Goal: Information Seeking & Learning: Compare options

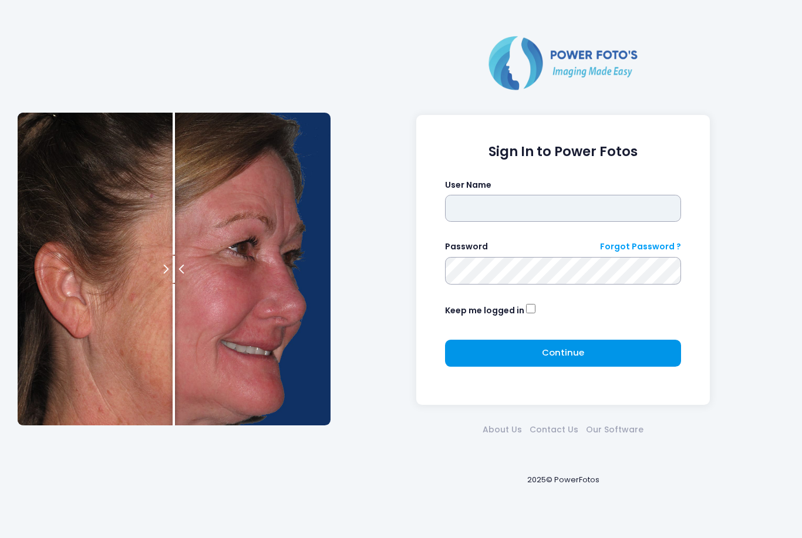
type input "*******"
click button "submit" at bounding box center [0, 0] width 0 height 0
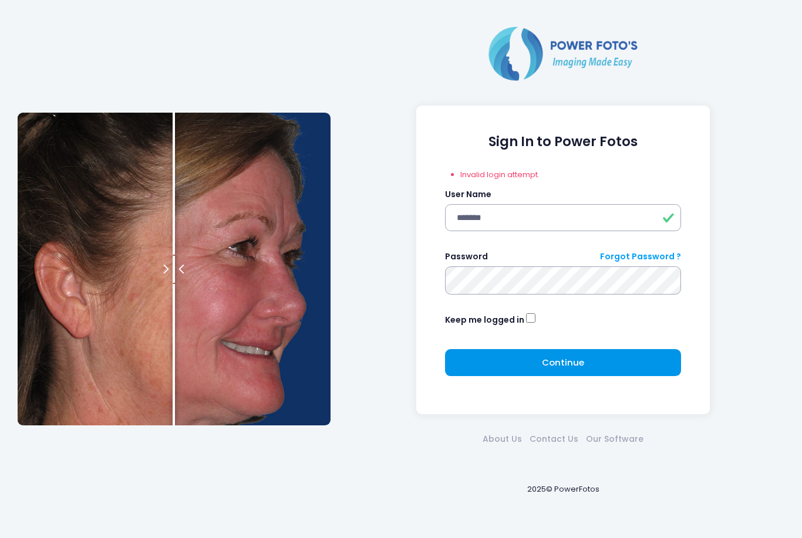
click at [514, 366] on button "Continue Please wait..." at bounding box center [563, 362] width 237 height 27
click at [534, 369] on button "Continue Please wait..." at bounding box center [563, 362] width 237 height 27
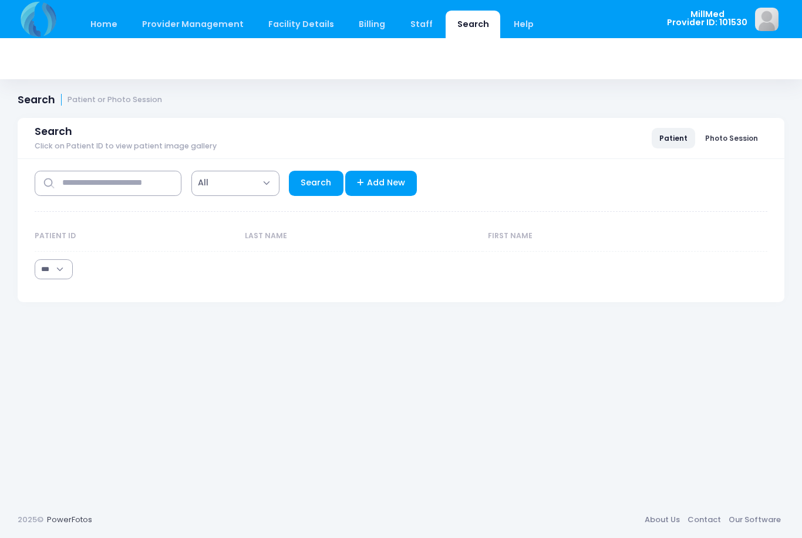
select select "***"
click at [93, 192] on input "text" at bounding box center [108, 183] width 147 height 25
type input "*****"
click at [317, 180] on link "Search" at bounding box center [316, 183] width 55 height 25
select select "***"
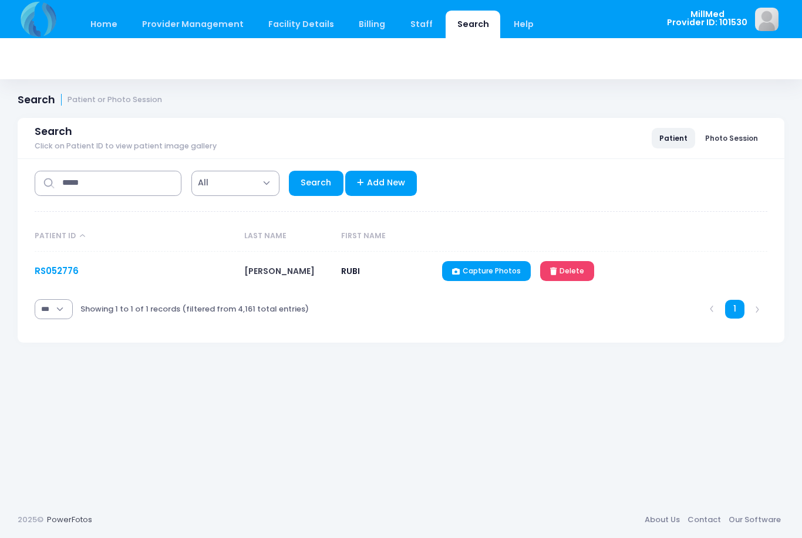
click at [50, 269] on link "RS052776" at bounding box center [57, 271] width 44 height 12
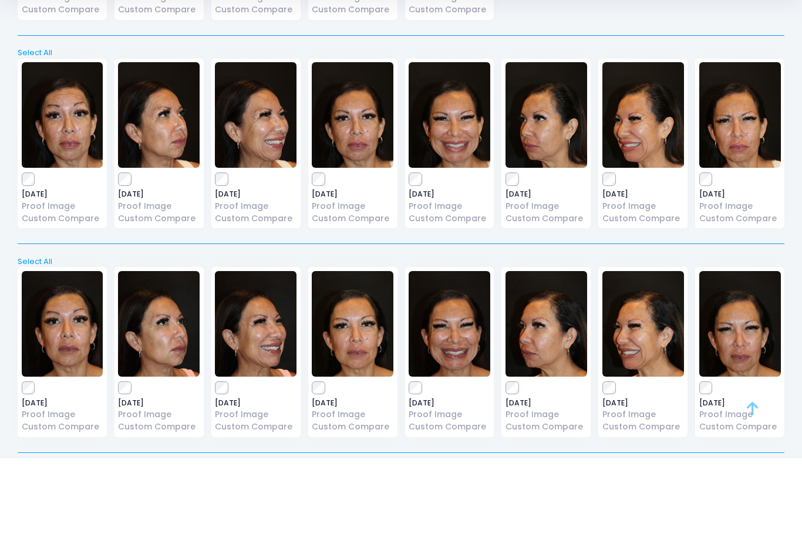
scroll to position [227, 0]
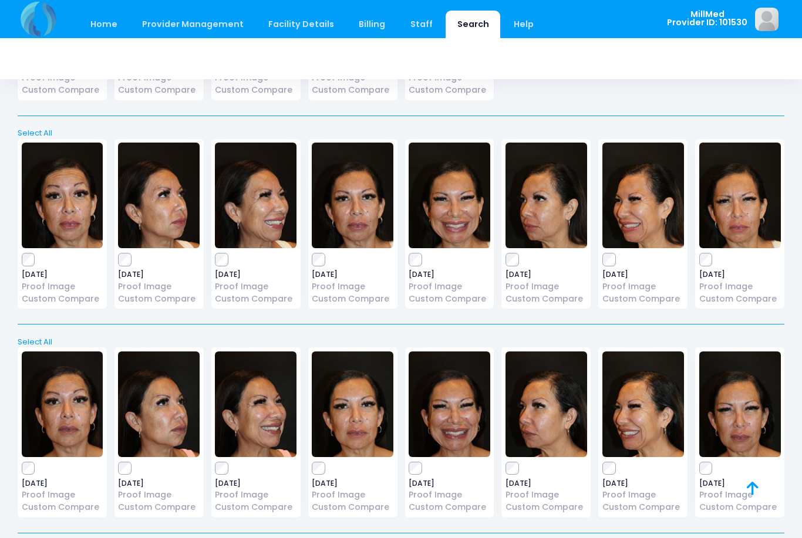
click at [58, 206] on img at bounding box center [63, 196] width 82 height 106
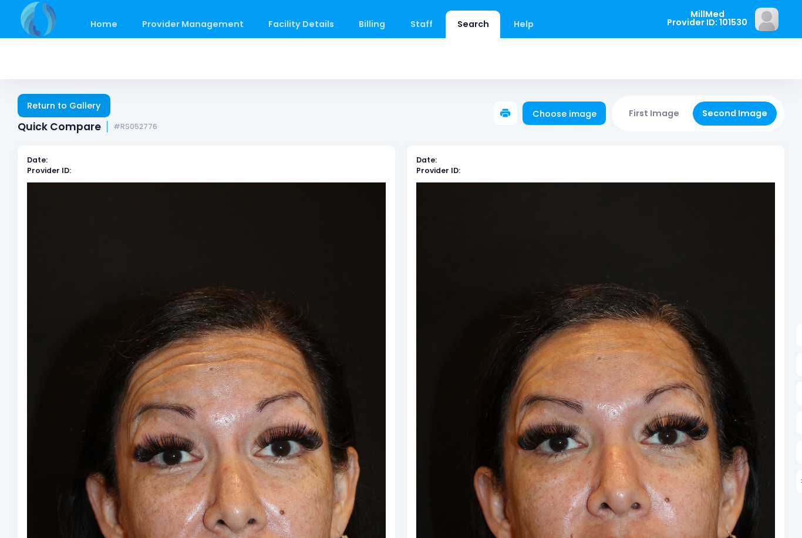
click at [106, 106] on link "Return to Gallery" at bounding box center [64, 105] width 93 height 23
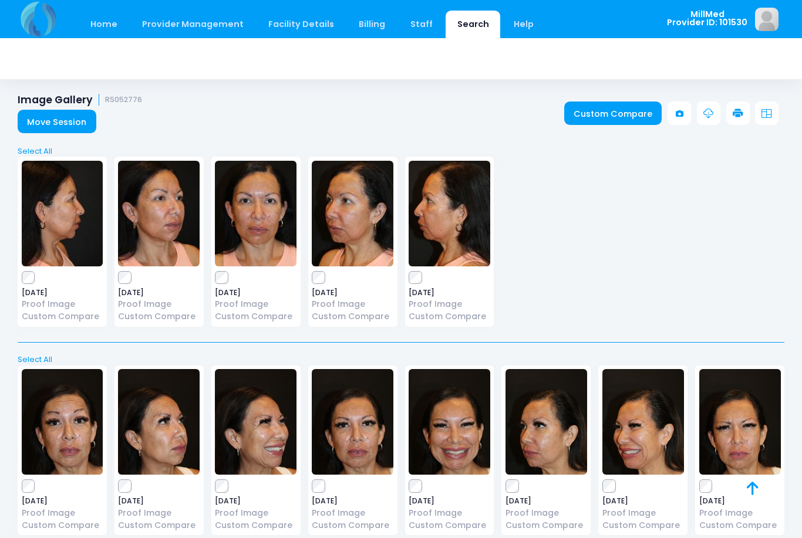
click at [170, 424] on img at bounding box center [159, 422] width 82 height 106
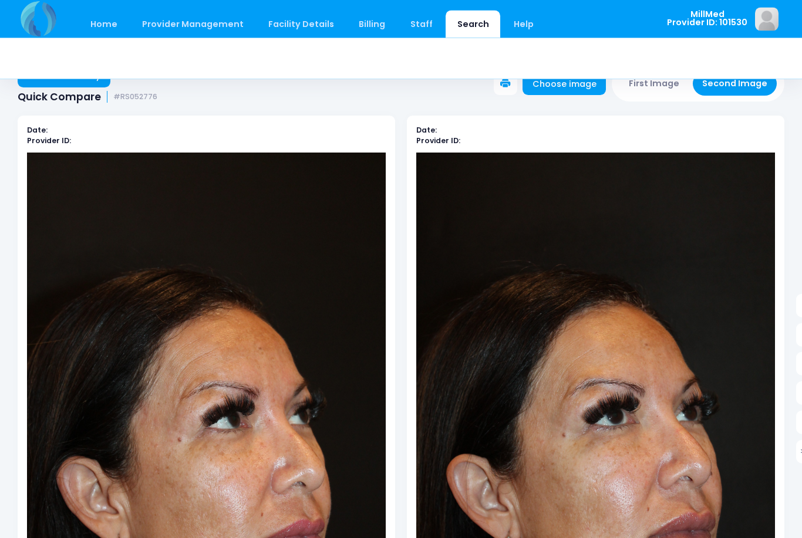
scroll to position [23, 0]
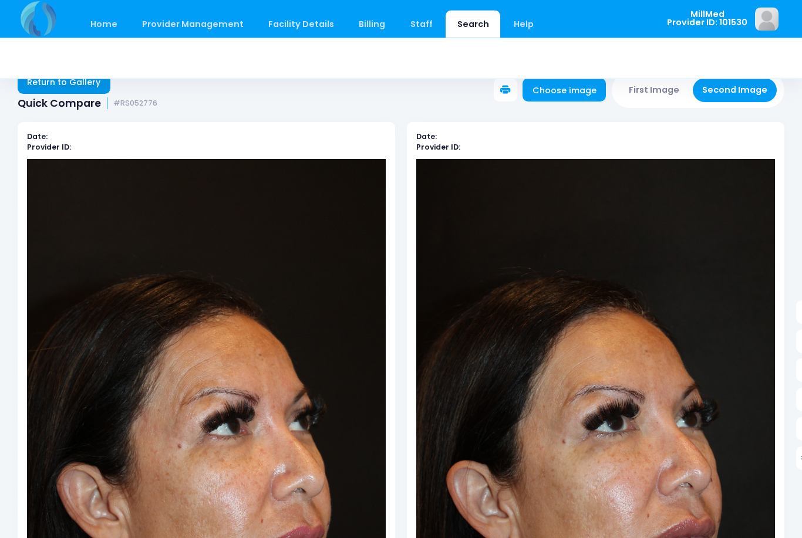
click at [90, 85] on link "Return to Gallery" at bounding box center [64, 82] width 93 height 23
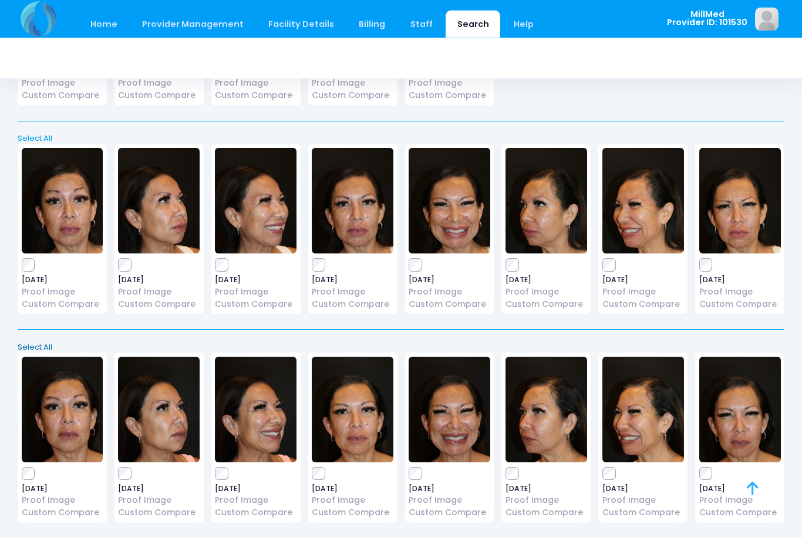
scroll to position [227, 0]
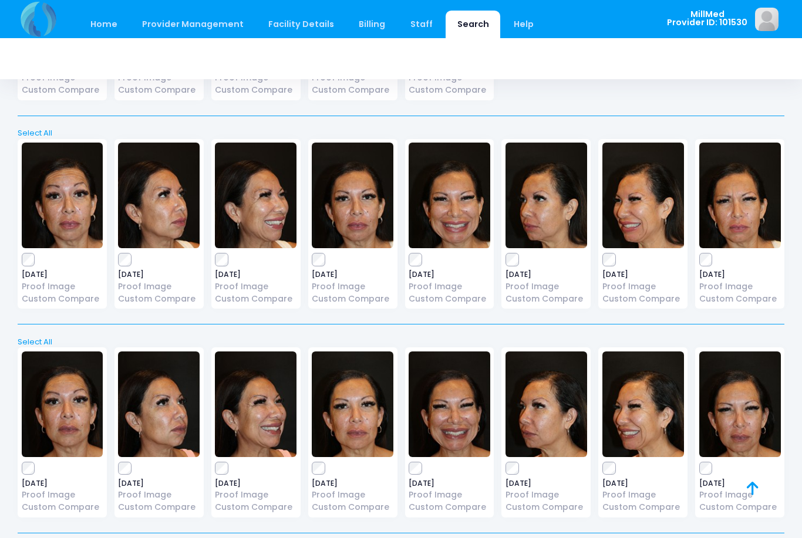
click at [256, 200] on img at bounding box center [256, 196] width 82 height 106
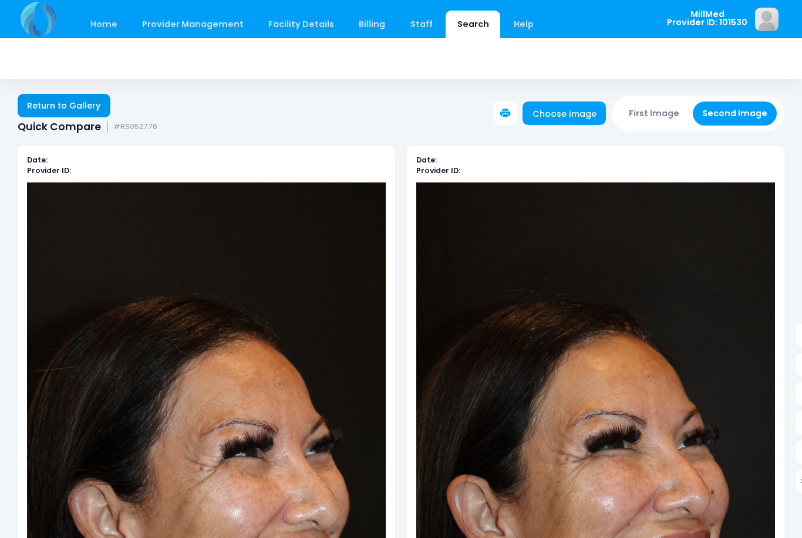
click at [73, 102] on link "Return to Gallery" at bounding box center [64, 105] width 93 height 23
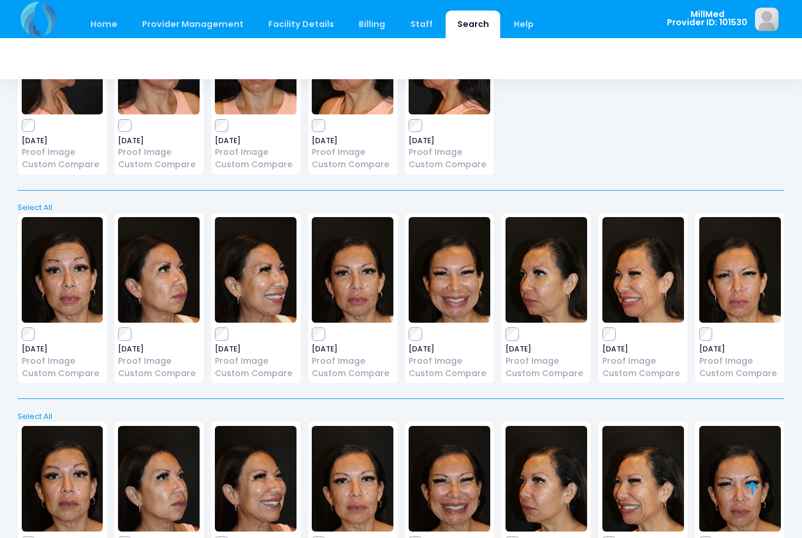
scroll to position [227, 0]
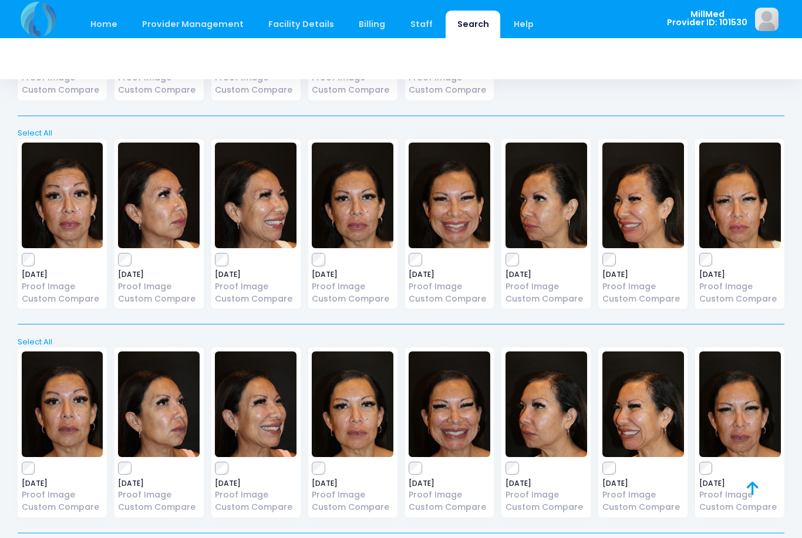
click at [723, 193] on img at bounding box center [740, 196] width 82 height 106
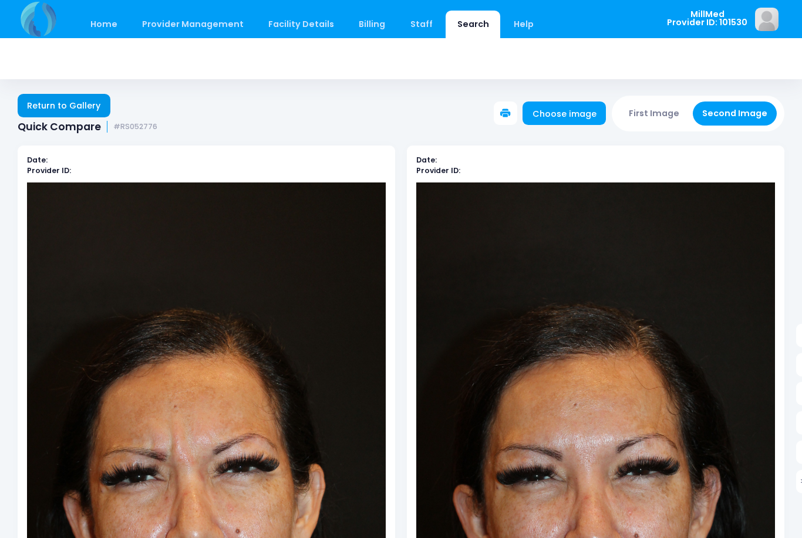
click at [58, 108] on link "Return to Gallery" at bounding box center [64, 105] width 93 height 23
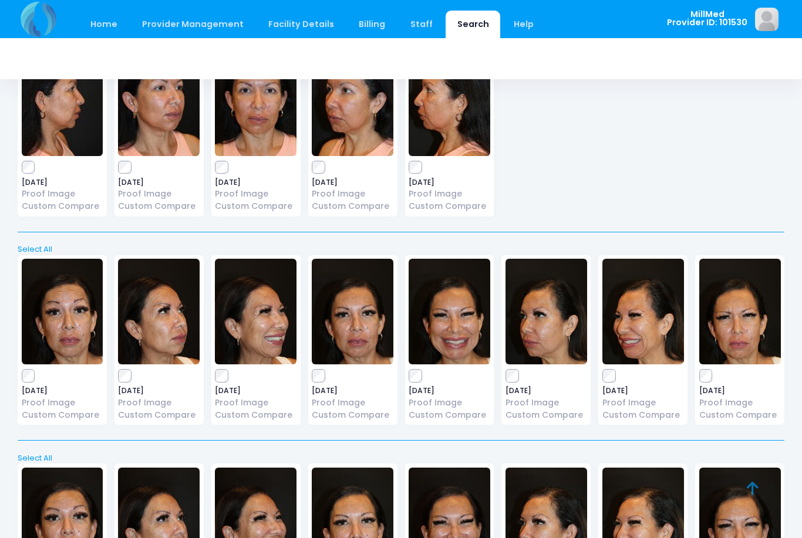
scroll to position [209, 0]
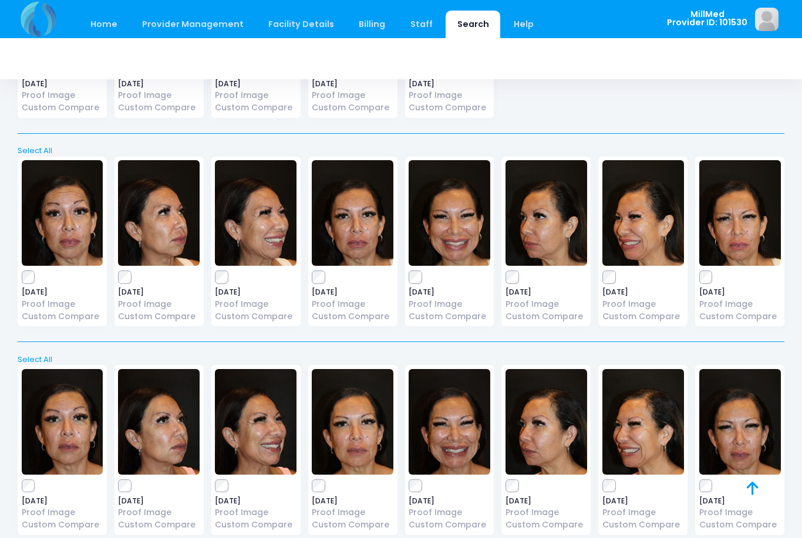
click at [467, 234] on img at bounding box center [450, 213] width 82 height 106
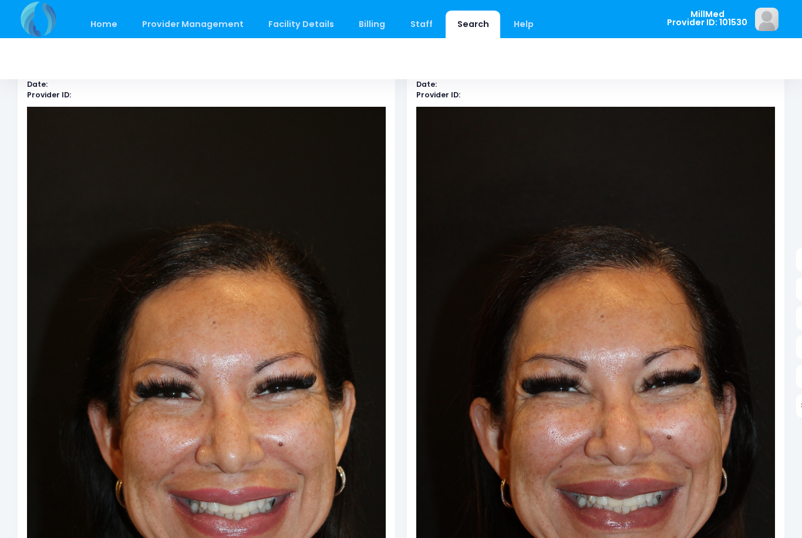
scroll to position [4, 0]
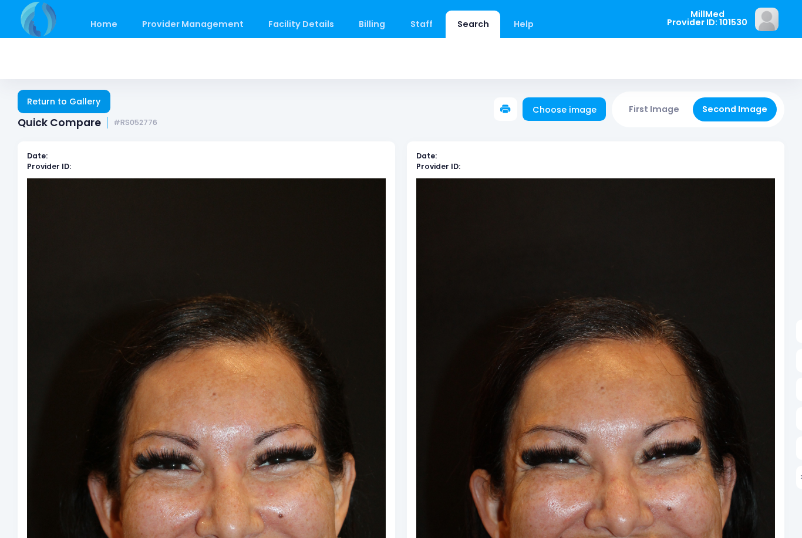
click at [100, 105] on link "Return to Gallery" at bounding box center [64, 101] width 93 height 23
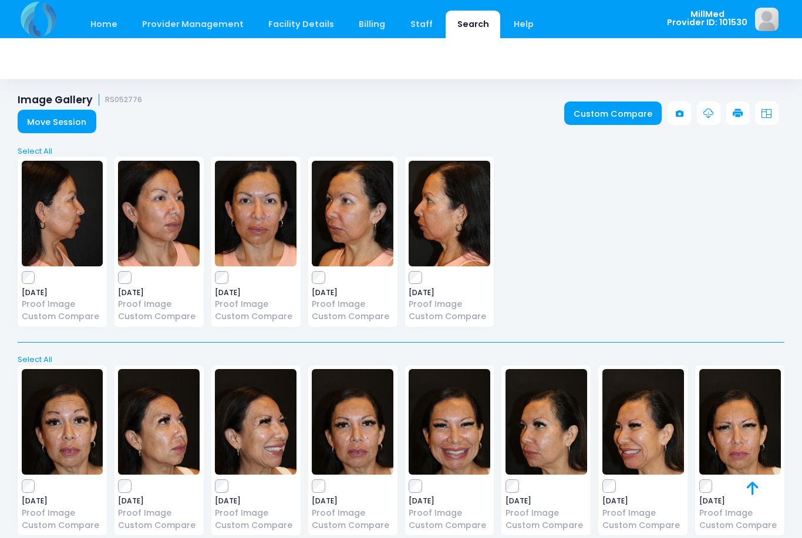
click at [652, 431] on img at bounding box center [643, 422] width 82 height 106
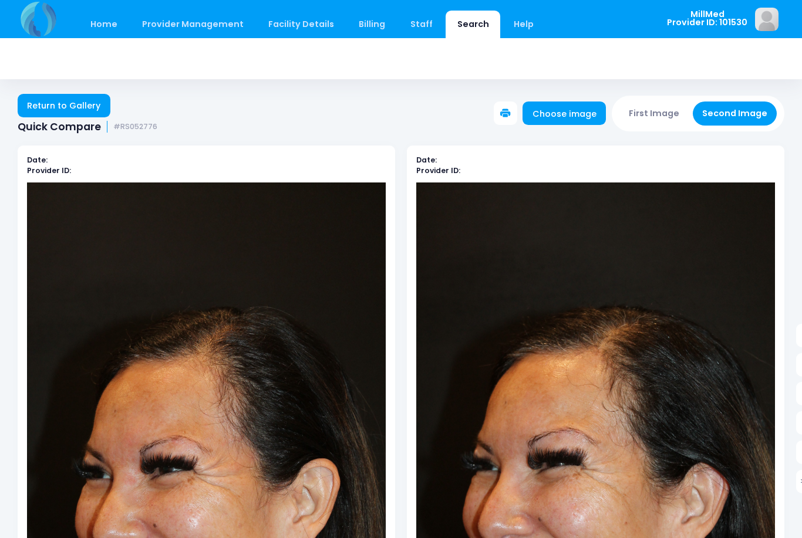
click at [85, 94] on link "Return to Gallery" at bounding box center [64, 105] width 93 height 23
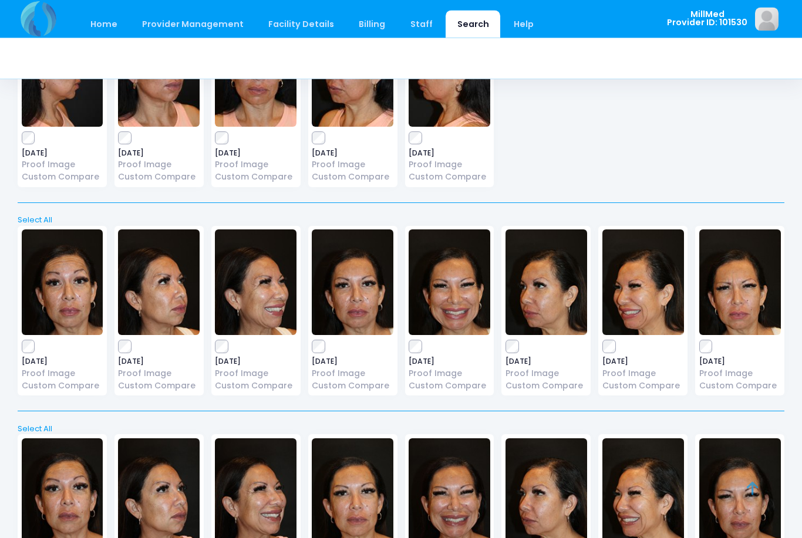
scroll to position [140, 0]
click at [72, 287] on img at bounding box center [63, 282] width 82 height 106
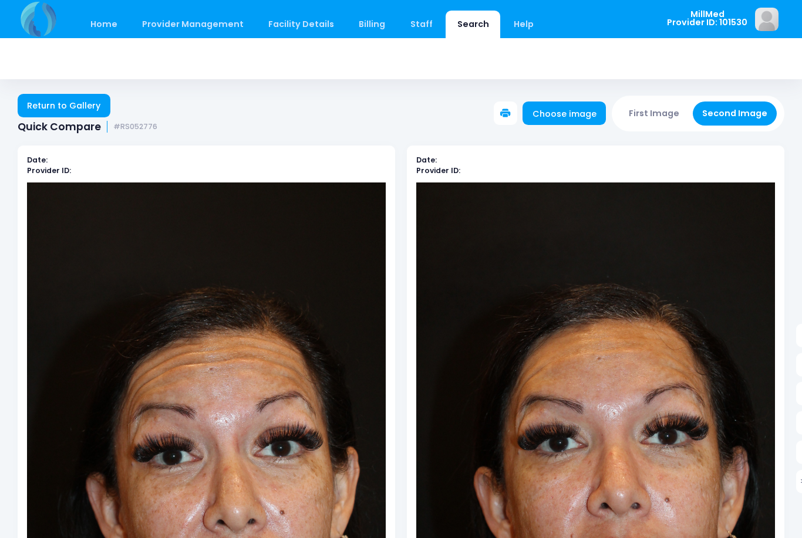
click at [99, 106] on link "Return to Gallery" at bounding box center [64, 105] width 93 height 23
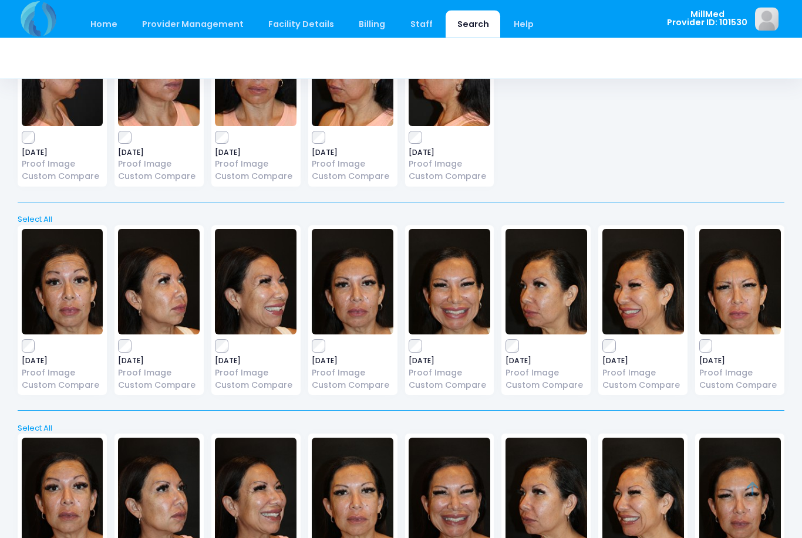
scroll to position [169, 0]
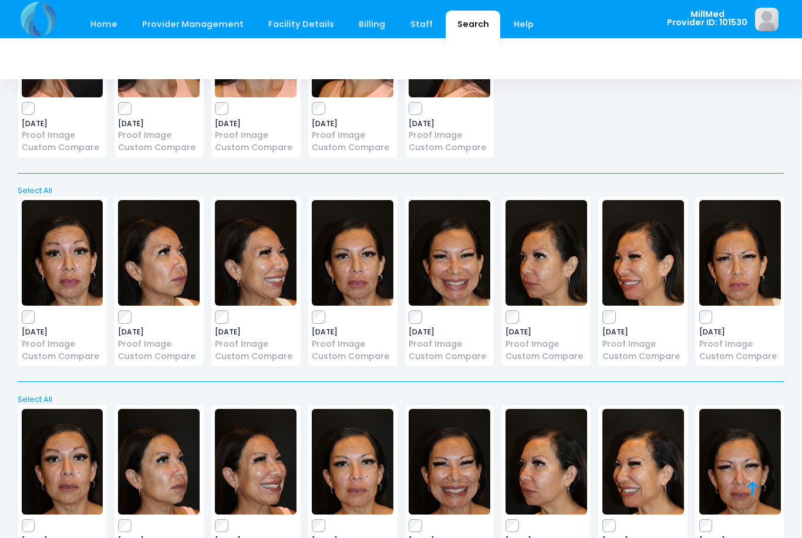
click at [745, 242] on img at bounding box center [740, 253] width 82 height 106
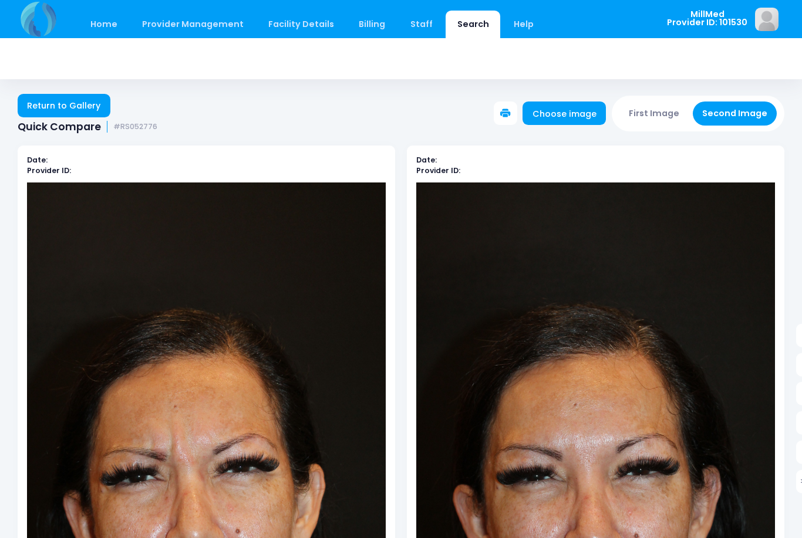
click at [49, 104] on link "Return to Gallery" at bounding box center [64, 105] width 93 height 23
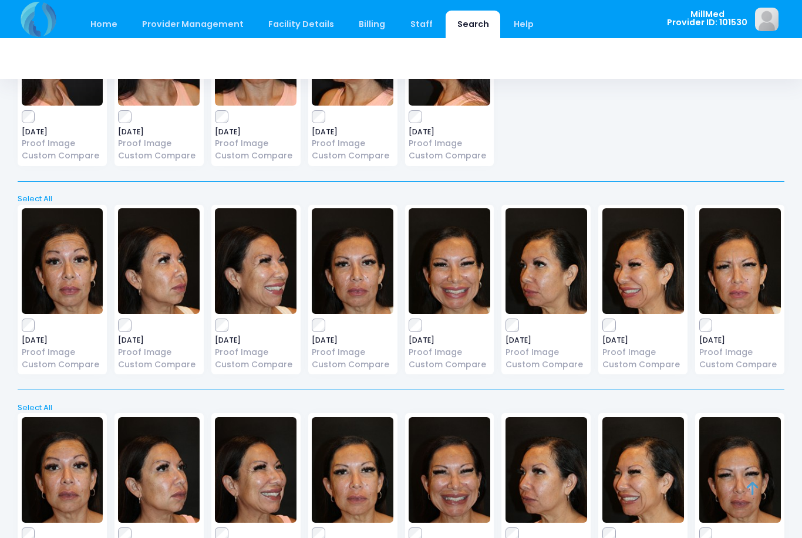
scroll to position [164, 0]
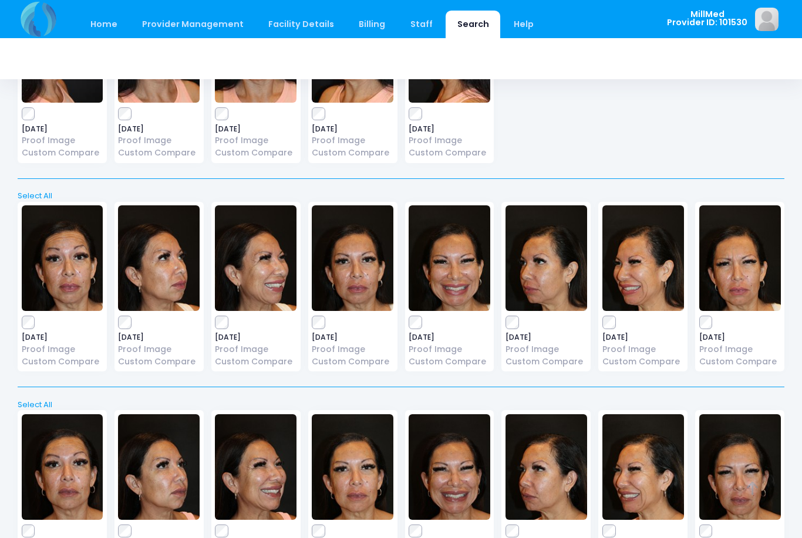
click at [238, 244] on img at bounding box center [256, 258] width 82 height 106
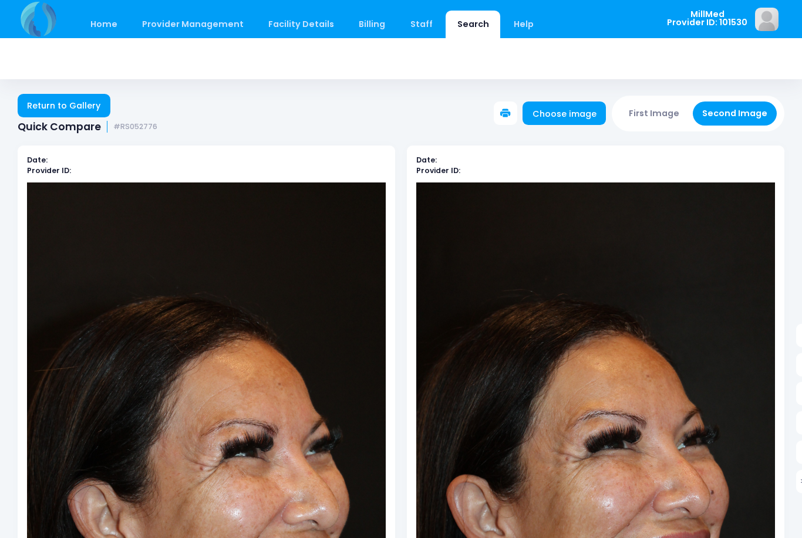
click at [50, 102] on link "Return to Gallery" at bounding box center [64, 105] width 93 height 23
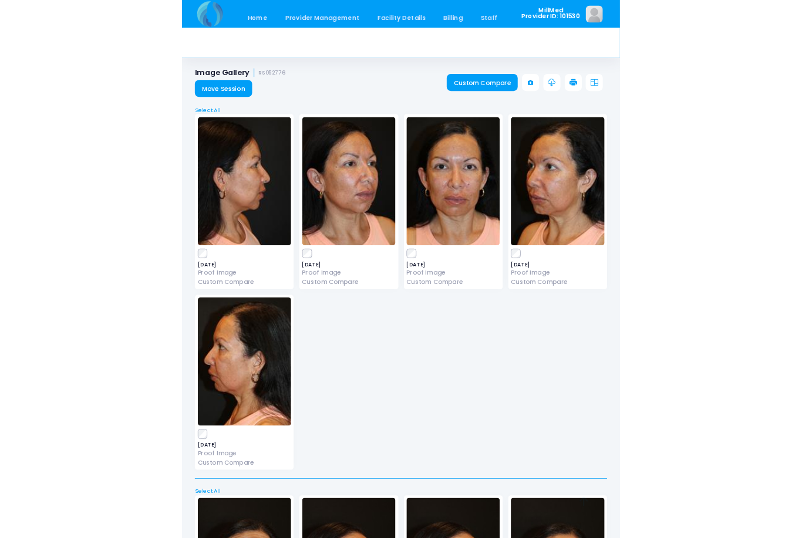
scroll to position [189, 0]
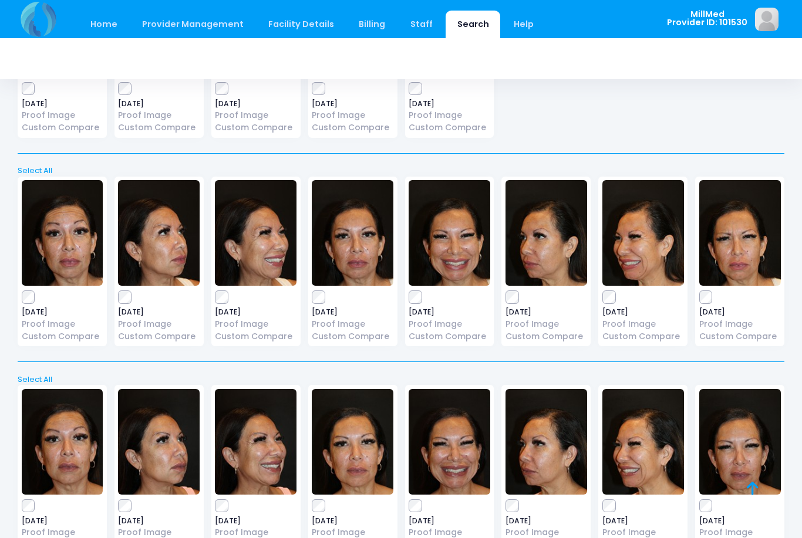
click at [87, 234] on img at bounding box center [63, 233] width 82 height 106
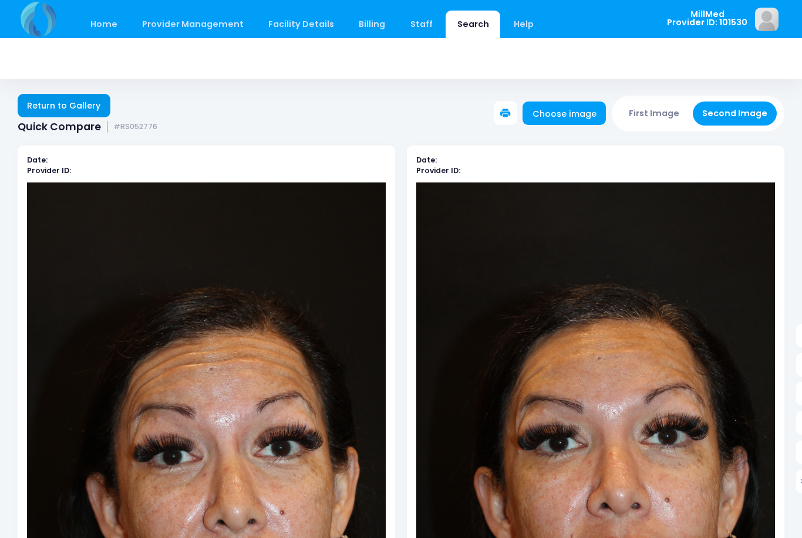
click at [102, 107] on link "Return to Gallery" at bounding box center [64, 105] width 93 height 23
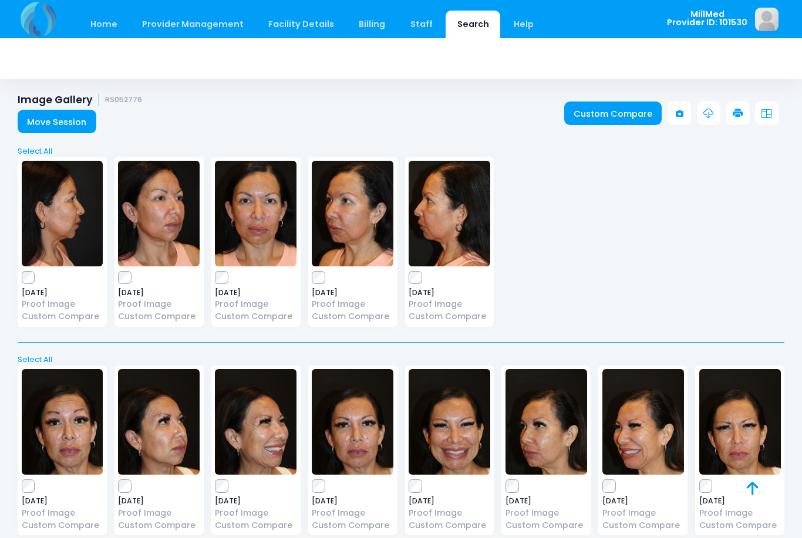
click at [278, 440] on img at bounding box center [256, 422] width 82 height 106
